Goal: Information Seeking & Learning: Learn about a topic

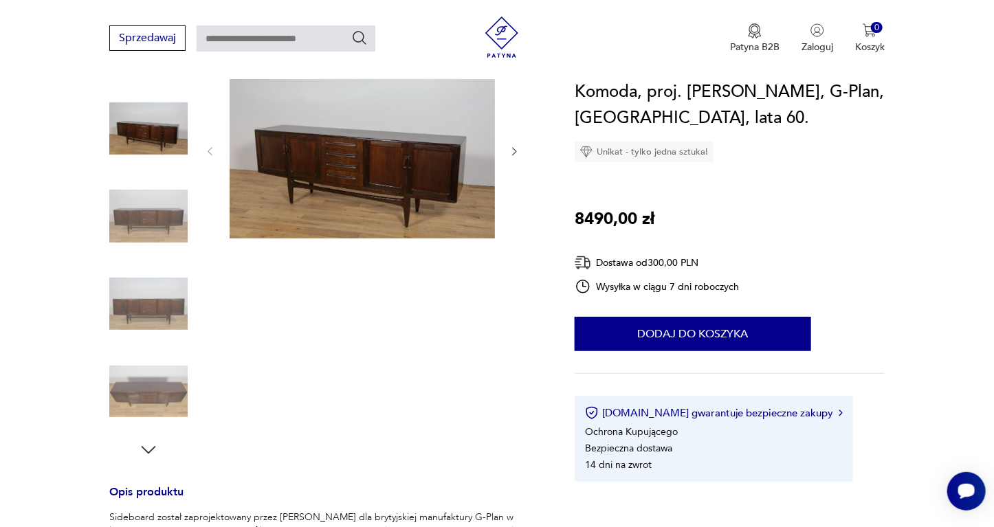
click at [148, 445] on icon "button" at bounding box center [148, 450] width 21 height 21
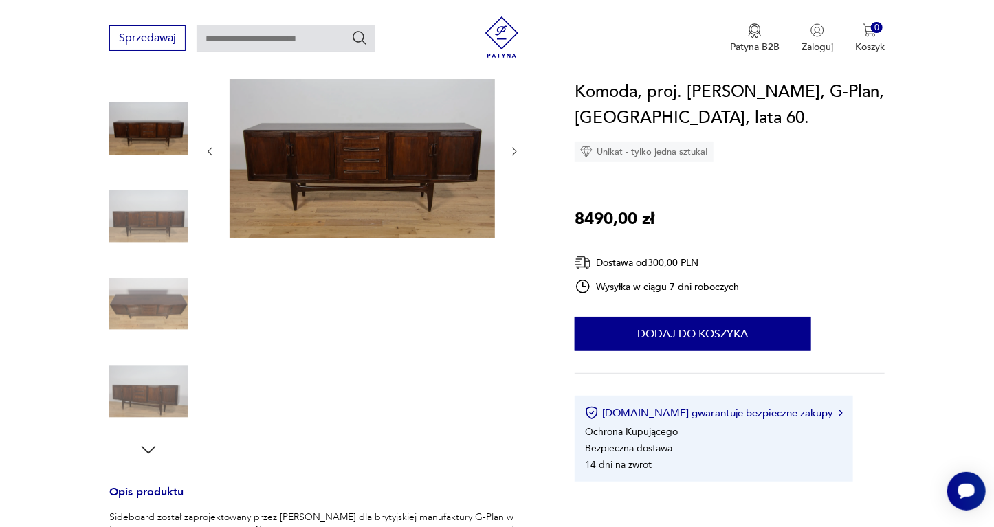
click at [151, 381] on img at bounding box center [148, 392] width 78 height 78
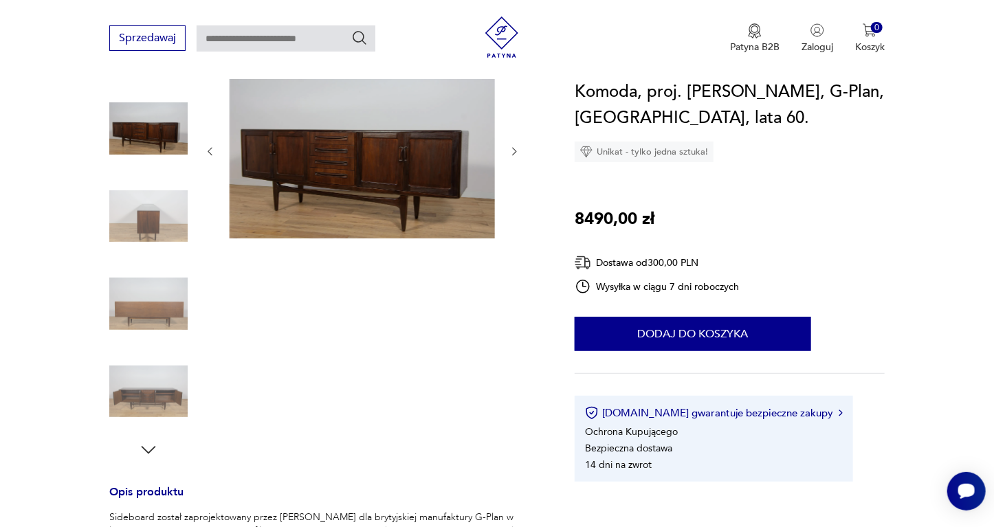
click at [173, 294] on img at bounding box center [148, 304] width 78 height 78
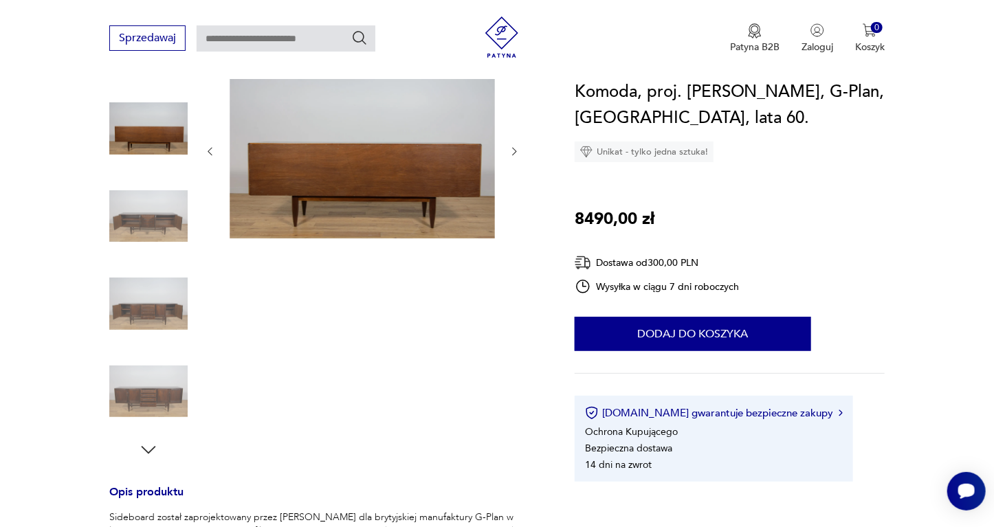
click at [165, 221] on img at bounding box center [148, 216] width 78 height 78
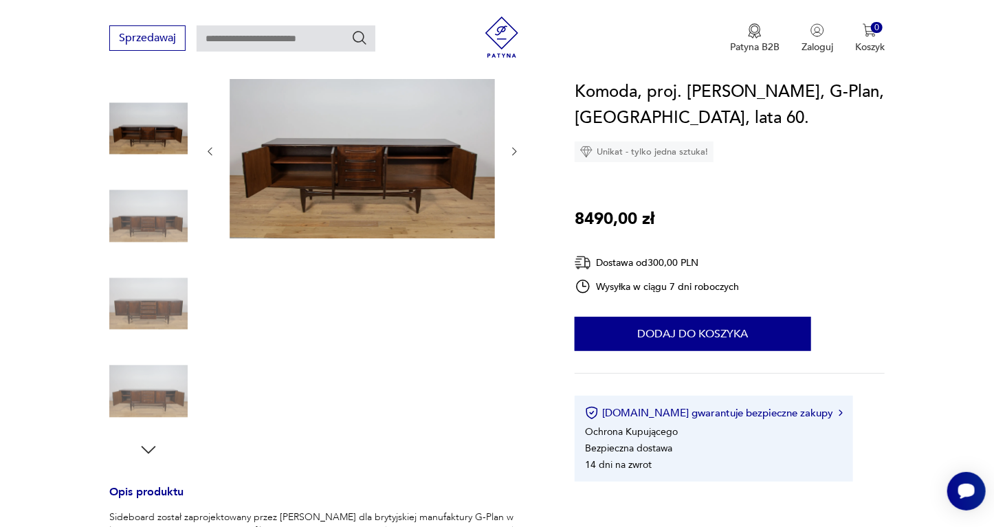
click at [164, 140] on img at bounding box center [148, 128] width 78 height 78
click at [162, 393] on img at bounding box center [148, 392] width 78 height 78
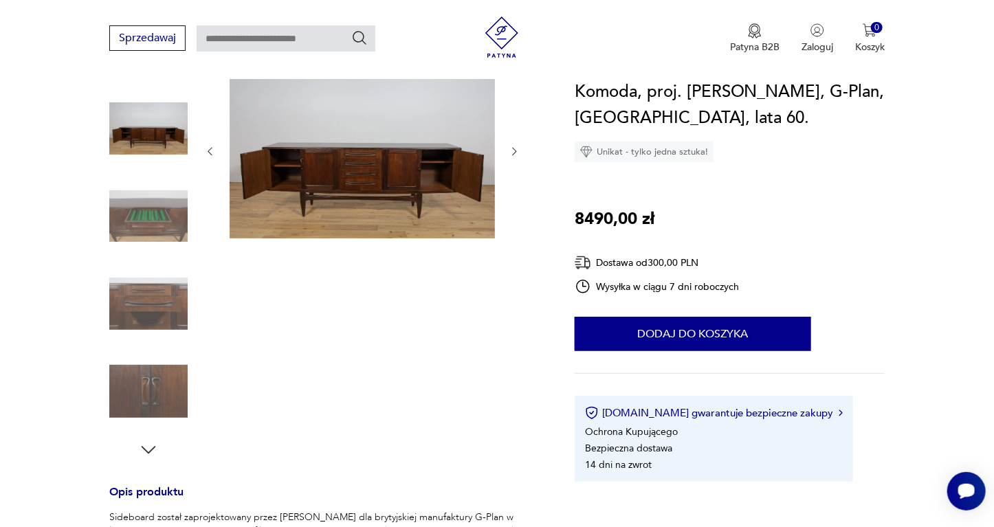
drag, startPoint x: 221, startPoint y: 1, endPoint x: 51, endPoint y: 141, distance: 220.7
click at [49, 140] on section "Opis produktu Sideboard został zaprojektowany przez [PERSON_NAME] dla brytyjski…" at bounding box center [497, 521] width 994 height 918
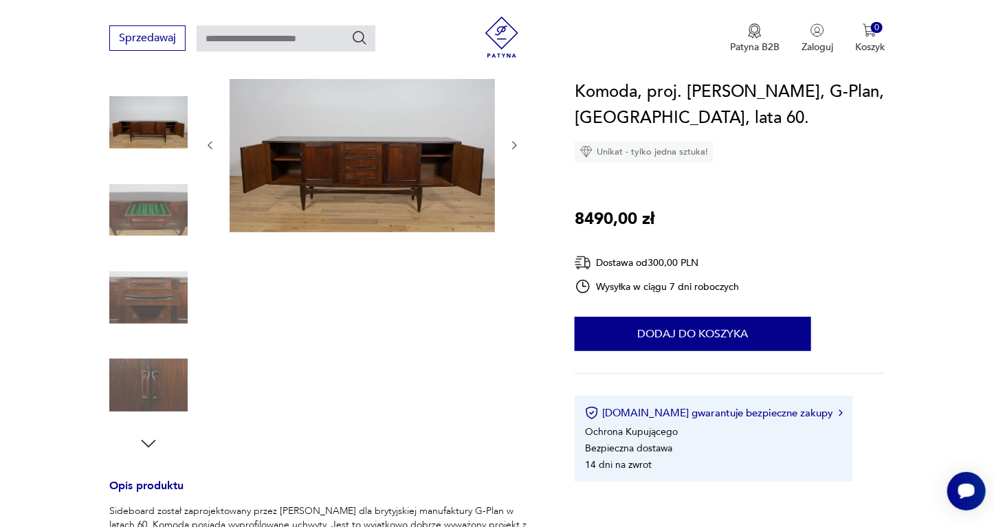
scroll to position [110, 0]
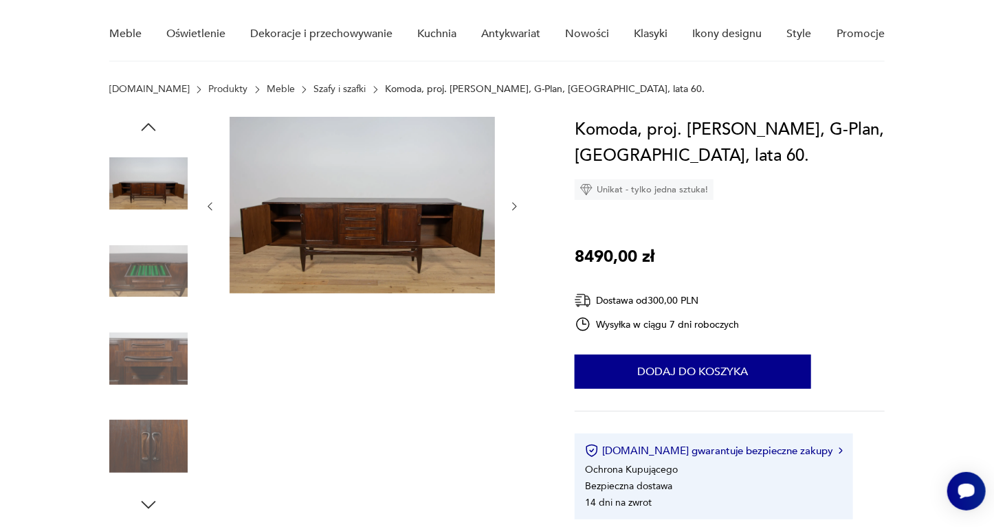
click at [143, 260] on img at bounding box center [148, 271] width 78 height 78
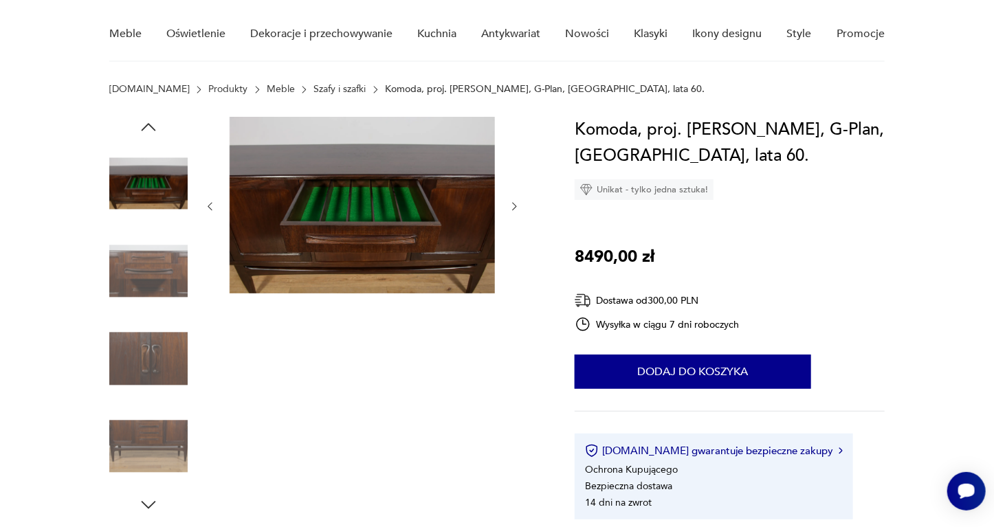
click at [151, 176] on img at bounding box center [148, 183] width 78 height 78
click at [147, 124] on icon "button" at bounding box center [149, 127] width 14 height 8
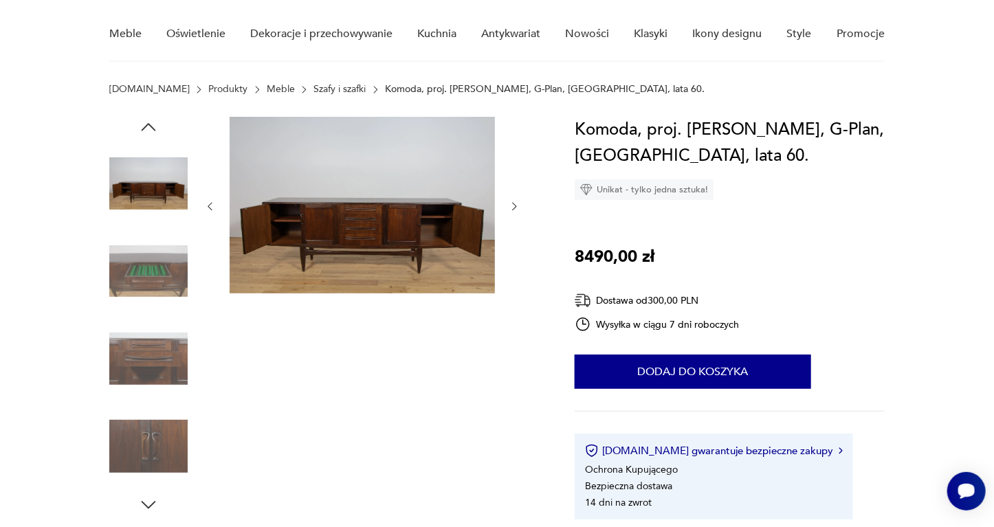
click at [147, 124] on icon "button" at bounding box center [149, 127] width 14 height 8
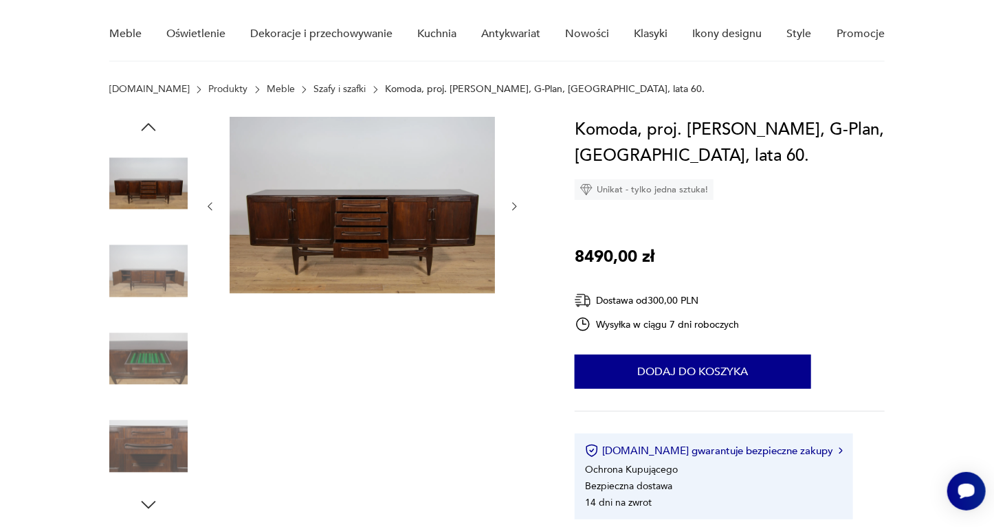
click at [147, 124] on icon "button" at bounding box center [149, 127] width 14 height 8
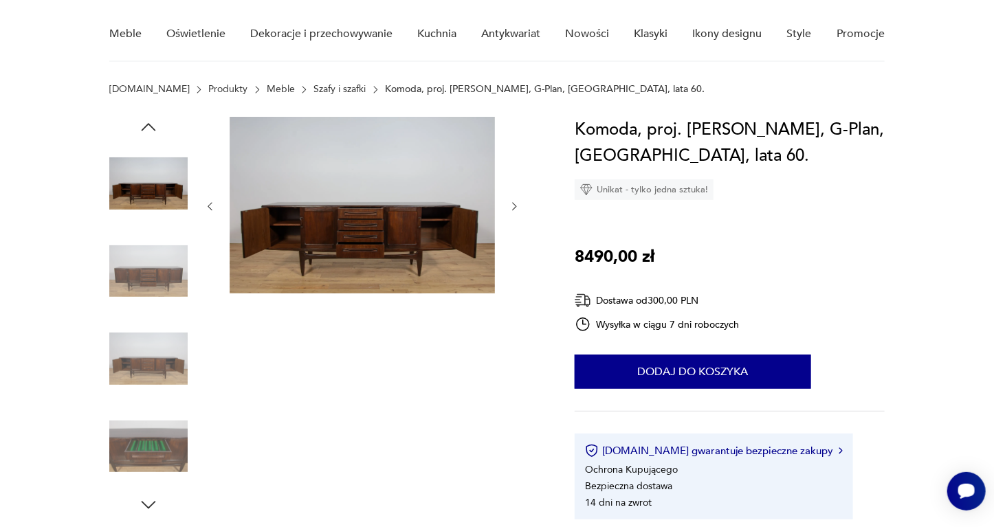
click at [147, 124] on icon "button" at bounding box center [149, 127] width 14 height 8
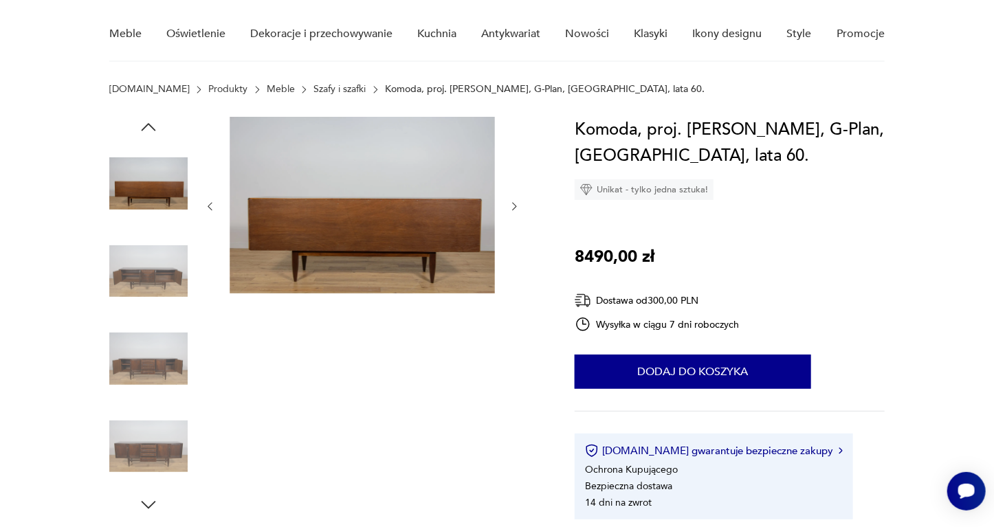
click at [147, 124] on icon "button" at bounding box center [149, 127] width 14 height 8
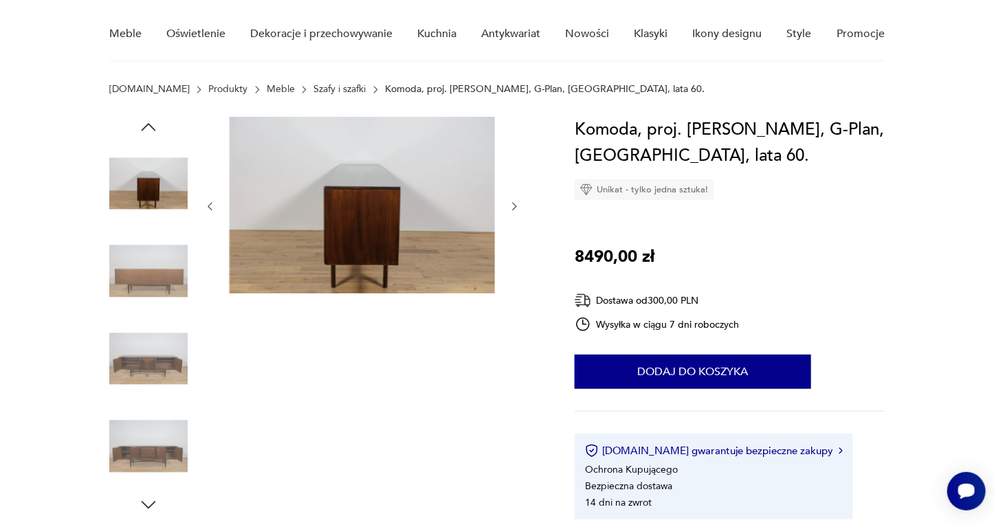
click at [147, 124] on icon "button" at bounding box center [149, 127] width 14 height 8
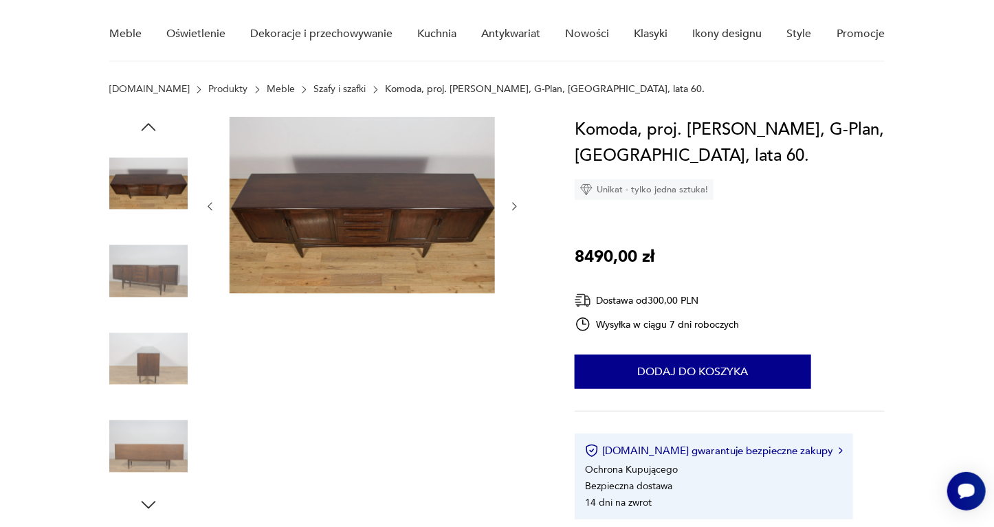
click at [147, 124] on icon "button" at bounding box center [149, 127] width 14 height 8
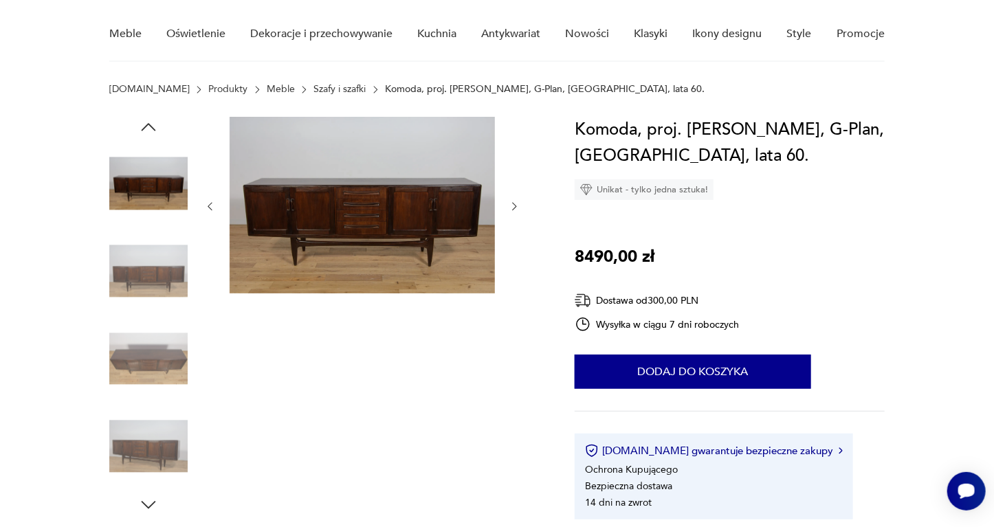
click at [147, 125] on icon "button" at bounding box center [149, 127] width 14 height 8
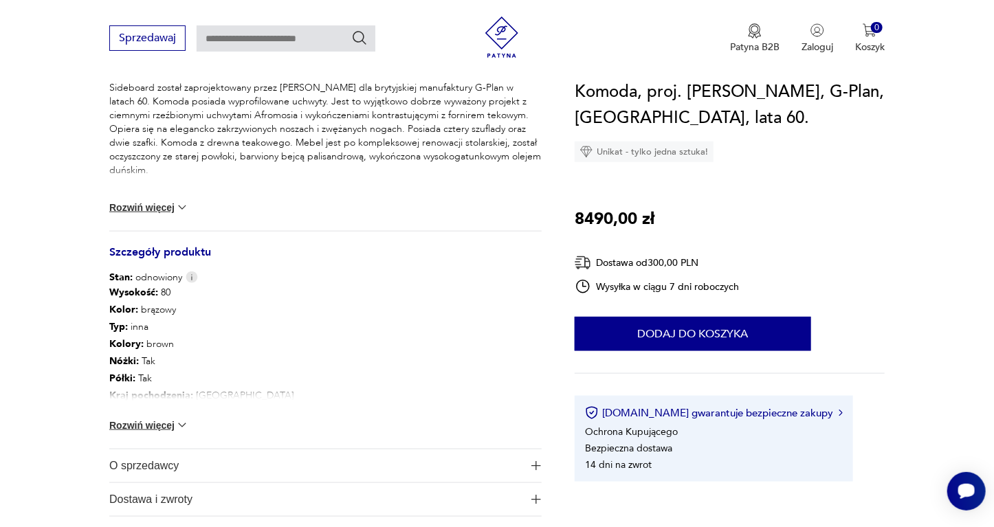
scroll to position [605, 0]
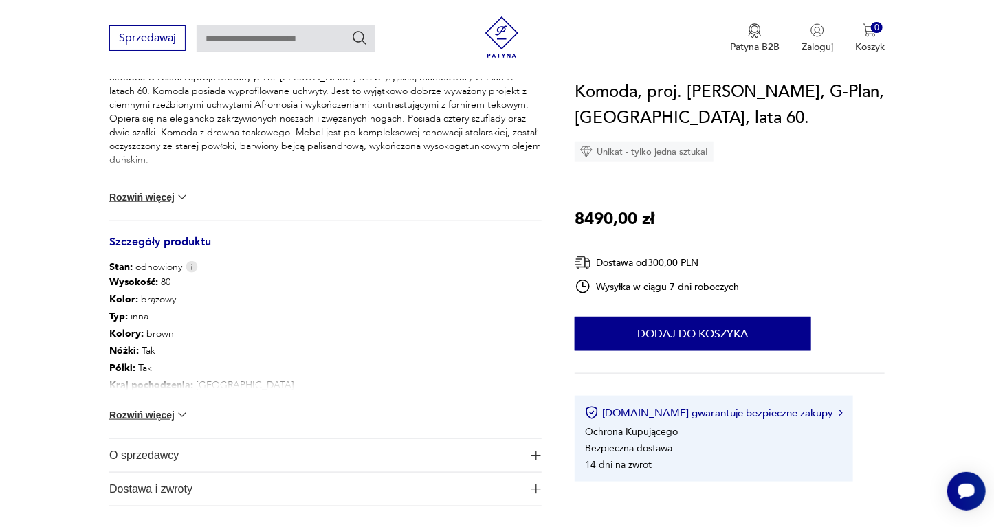
click at [173, 414] on button "Rozwiń więcej" at bounding box center [149, 415] width 80 height 14
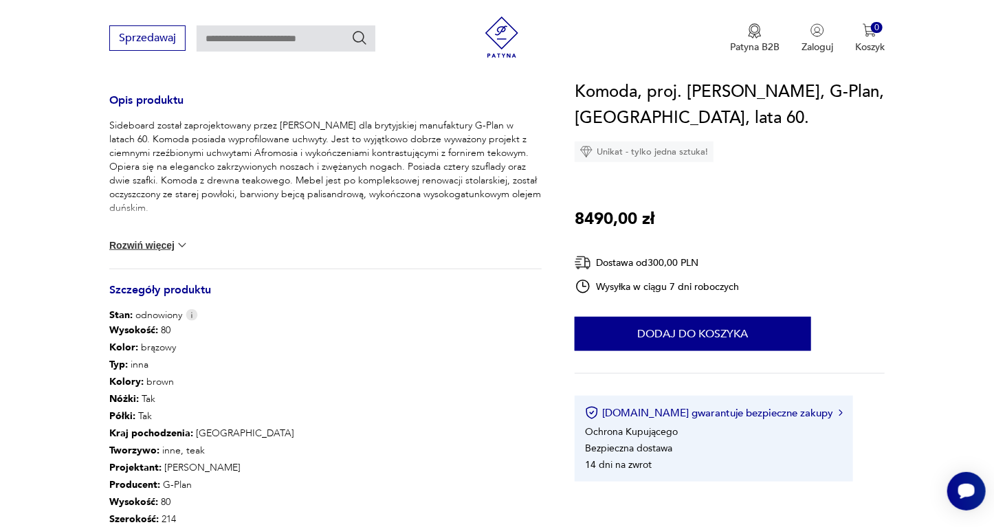
scroll to position [495, 0]
